Goal: Information Seeking & Learning: Understand process/instructions

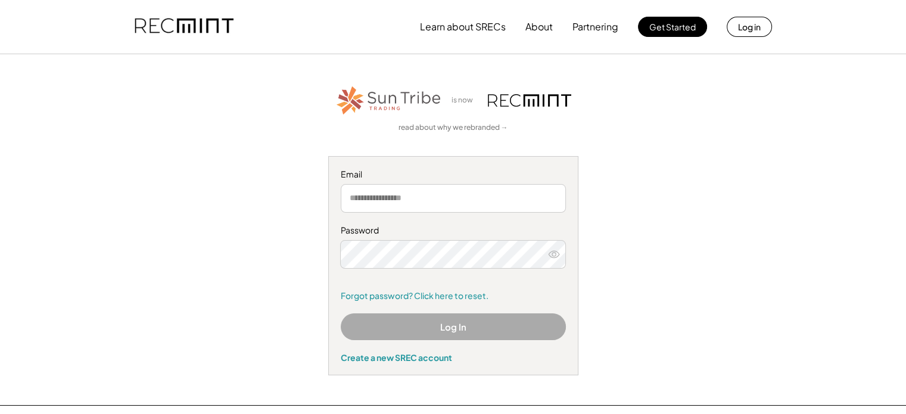
type input "**********"
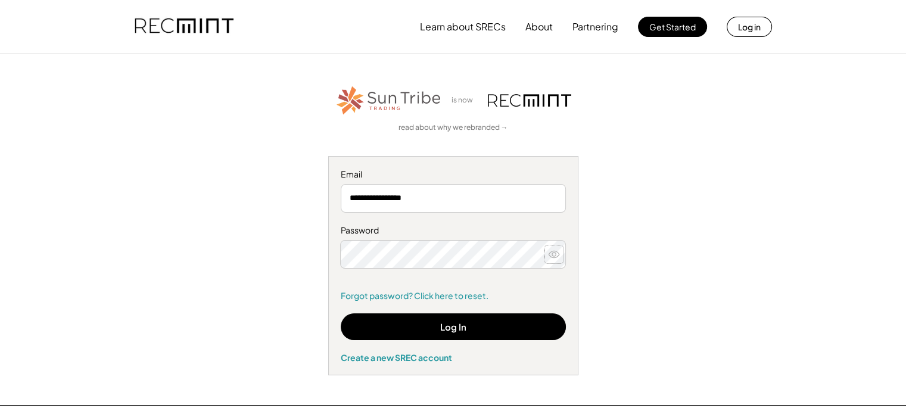
click at [556, 257] on use at bounding box center [554, 254] width 11 height 7
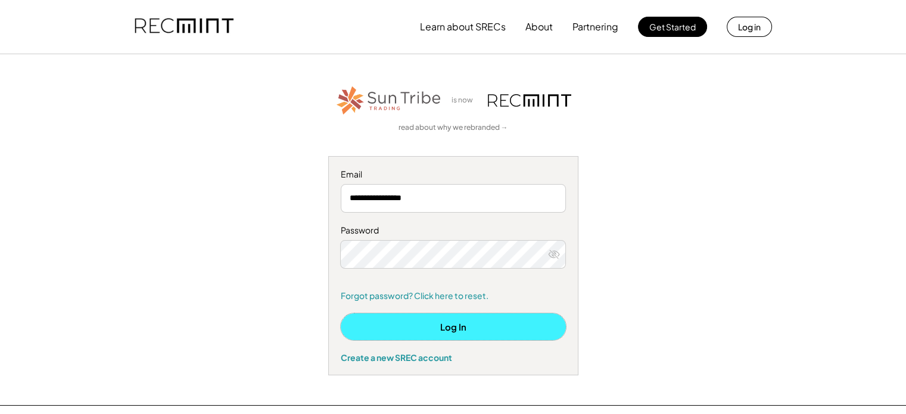
click at [459, 331] on button "Log In" at bounding box center [453, 326] width 225 height 27
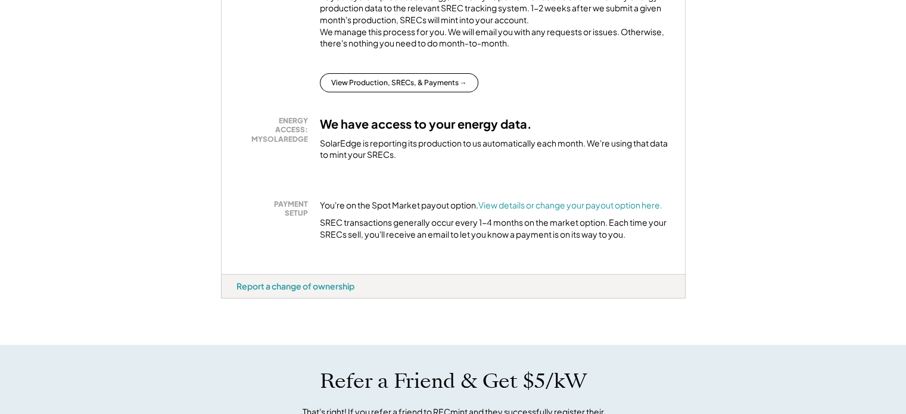
scroll to position [238, 0]
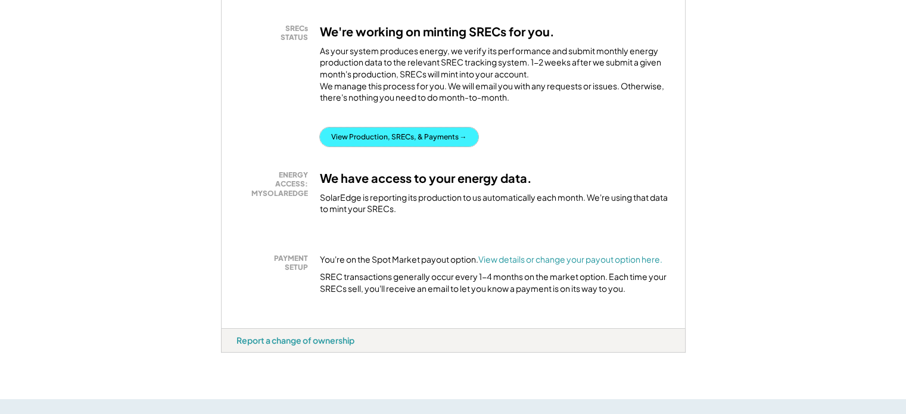
click at [395, 147] on button "View Production, SRECs, & Payments →" at bounding box center [399, 136] width 158 height 19
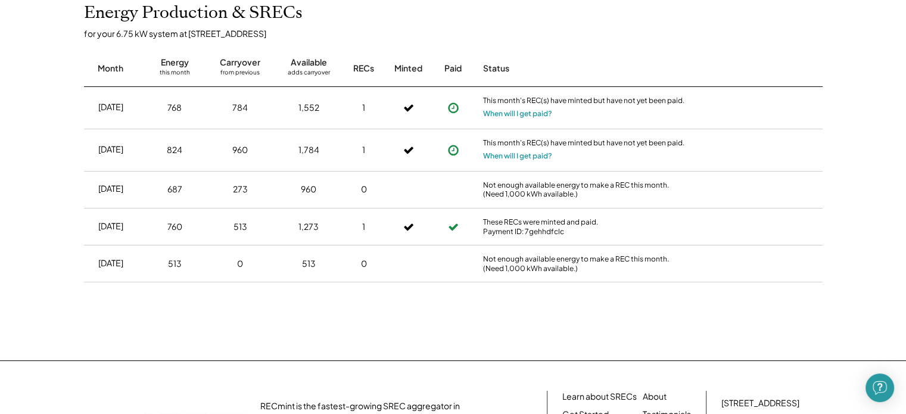
scroll to position [298, 0]
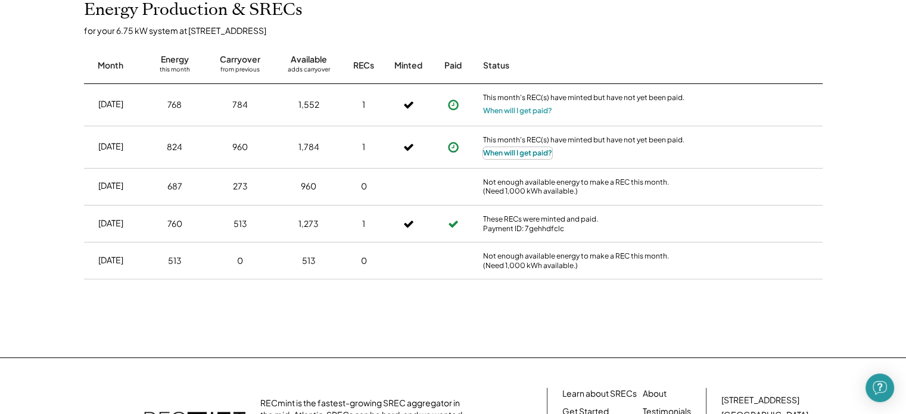
click at [496, 153] on button "When will I get paid?" at bounding box center [517, 153] width 69 height 12
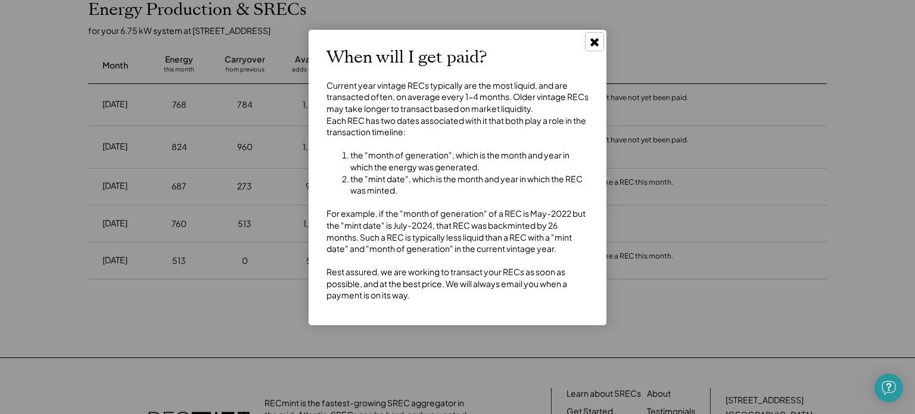
click at [595, 37] on icon at bounding box center [594, 42] width 12 height 12
